Goal: Use online tool/utility: Utilize a website feature to perform a specific function

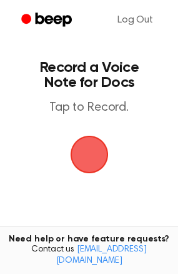
click at [88, 155] on span "button" at bounding box center [89, 155] width 68 height 68
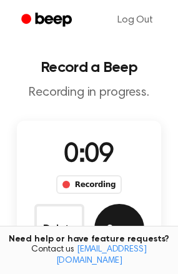
click at [116, 218] on button "Save" at bounding box center [120, 229] width 50 height 50
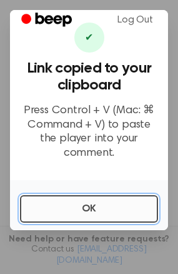
click at [84, 195] on button "OK" at bounding box center [89, 209] width 138 height 28
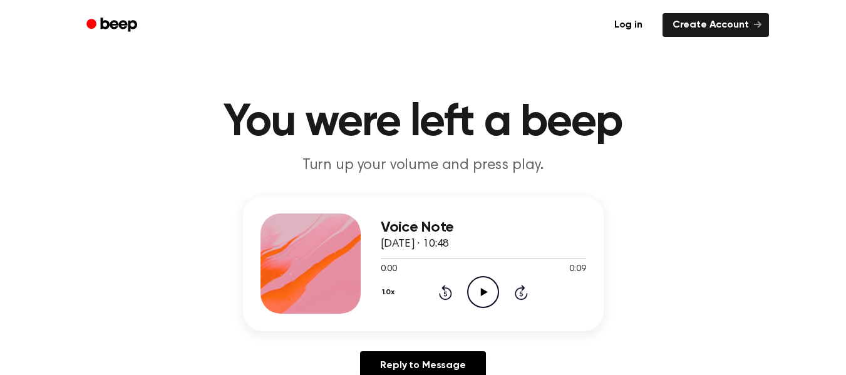
click at [481, 292] on icon at bounding box center [484, 292] width 7 height 8
click at [481, 292] on icon at bounding box center [483, 292] width 6 height 8
